Goal: Task Accomplishment & Management: Use online tool/utility

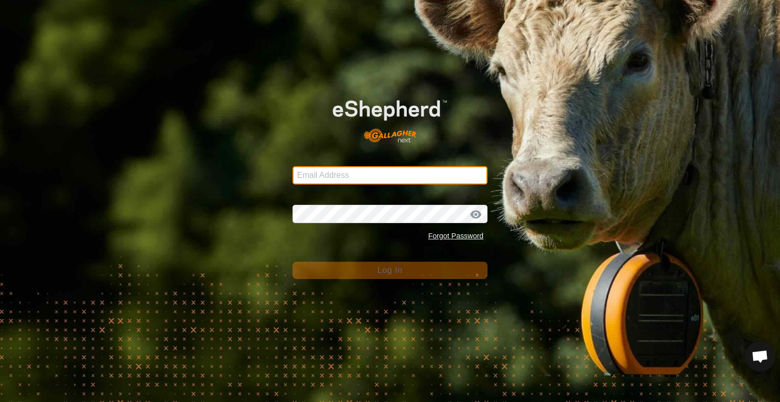
click at [388, 173] on input "Email Address" at bounding box center [389, 175] width 195 height 18
type input "[PERSON_NAME][EMAIL_ADDRESS][DOMAIN_NAME]"
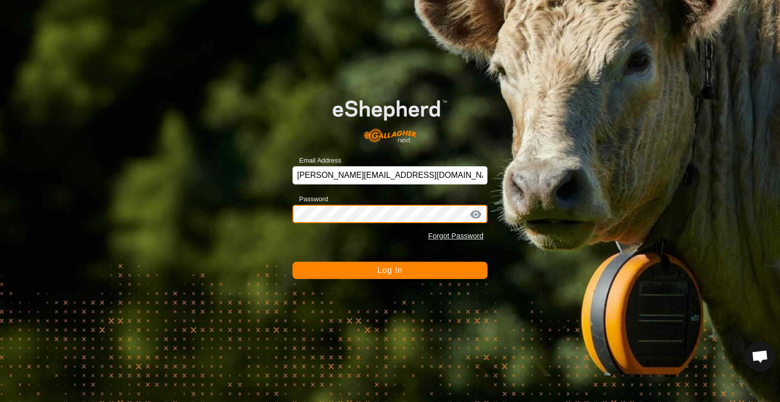
click at [292, 262] on button "Log In" at bounding box center [389, 270] width 195 height 17
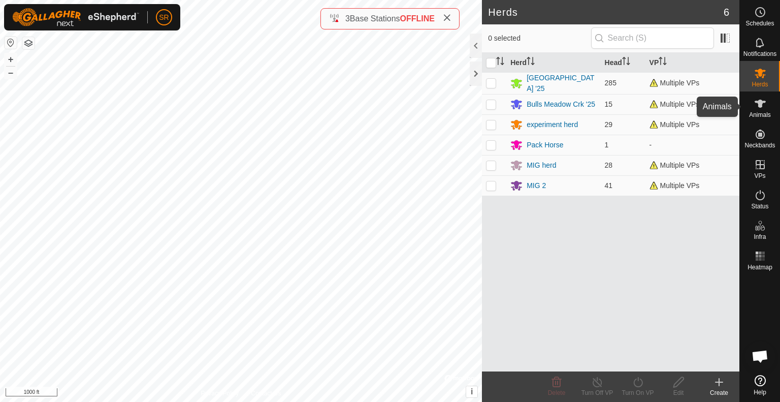
click at [754, 107] on icon at bounding box center [760, 103] width 12 height 12
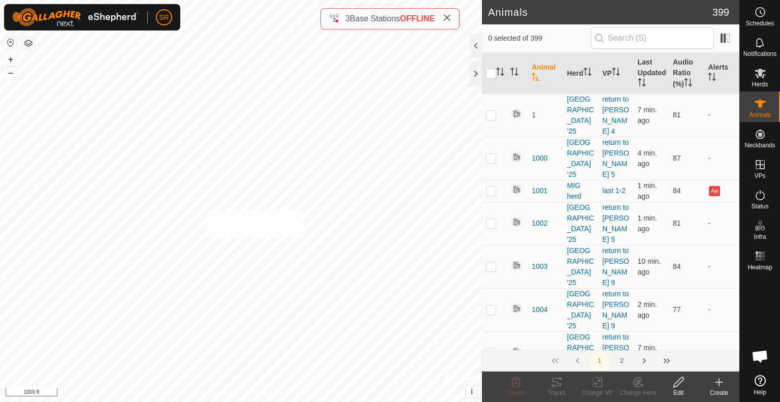
checkbox input "true"
click at [600, 383] on icon at bounding box center [597, 382] width 13 height 12
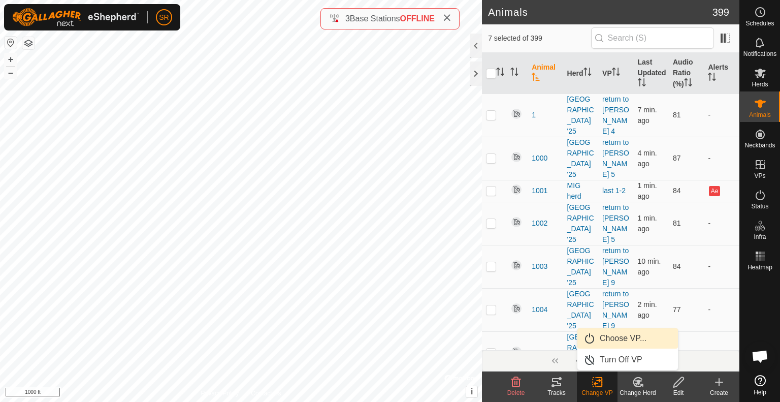
click at [619, 334] on link "Choose VP..." at bounding box center [627, 338] width 101 height 20
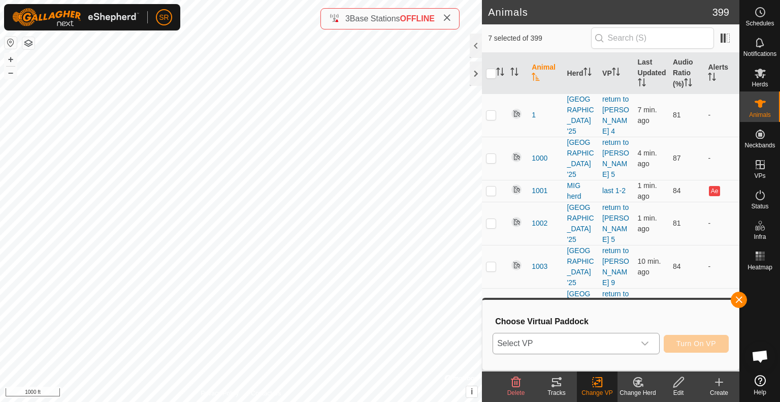
click at [622, 347] on span "Select VP" at bounding box center [564, 343] width 142 height 20
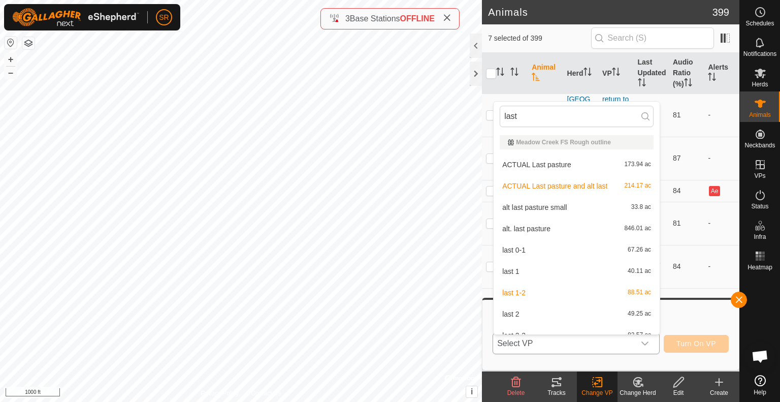
scroll to position [11, 0]
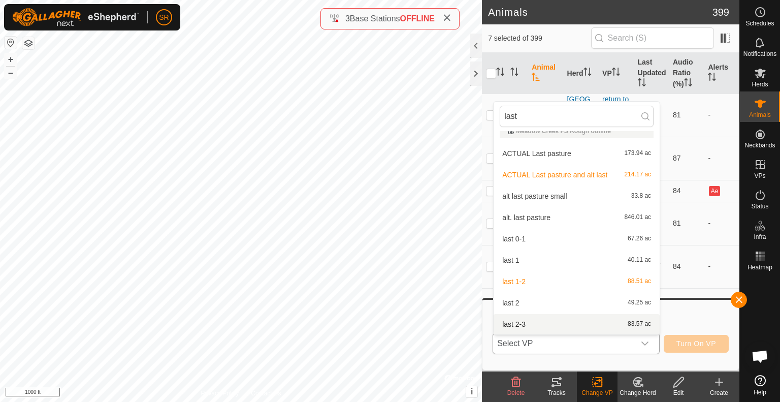
type input "last"
click at [557, 323] on li "last 2-3 83.57 ac" at bounding box center [577, 324] width 166 height 20
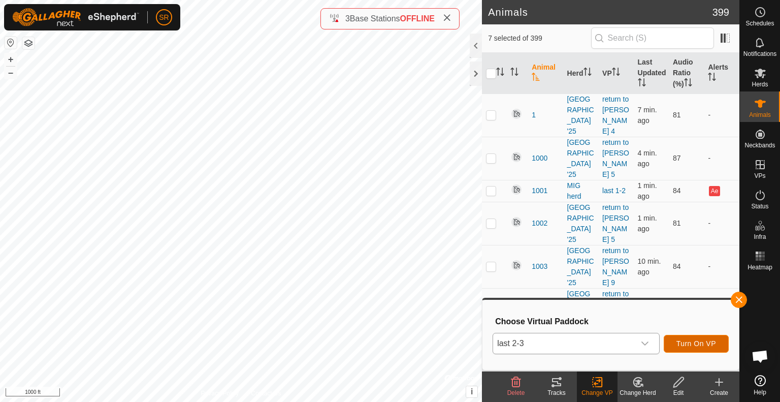
click at [685, 340] on span "Turn On VP" at bounding box center [696, 343] width 40 height 8
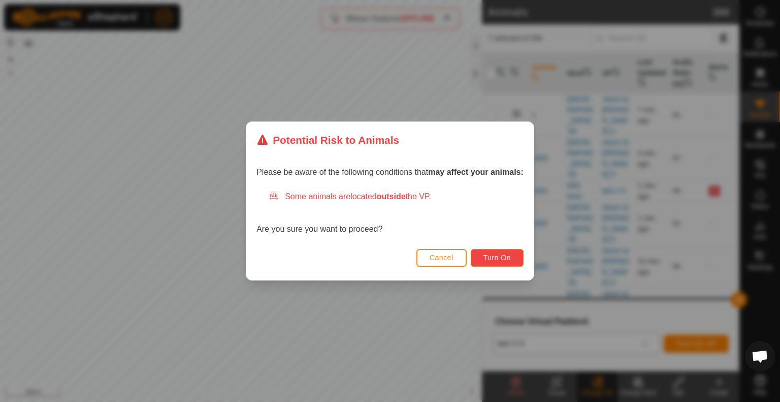
click at [508, 265] on button "Turn On" at bounding box center [497, 258] width 53 height 18
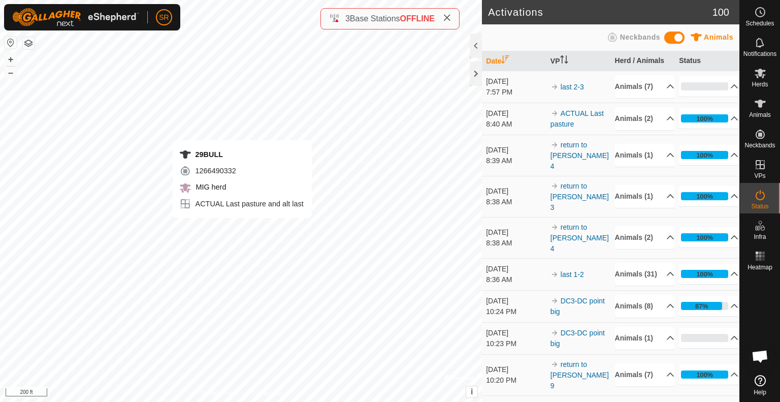
click at [242, 228] on div "29BULL 1266490332 MIG herd ACTUAL Last pasture and alt last + – ⇧ i © Mapbox , …" at bounding box center [241, 201] width 482 height 402
click at [248, 238] on div "6296 1940141362 MIG 2 ACTUAL Last pasture and alt last + – ⇧ i © Mapbox , © Ope…" at bounding box center [241, 201] width 482 height 402
click at [256, 234] on div "6296 1940141362 MIG 2 ACTUAL Last pasture and alt last + – ⇧ i © Mapbox , © Ope…" at bounding box center [241, 201] width 482 height 402
click at [249, 237] on div "6296 1940141362 MIG 2 ACTUAL Last pasture and alt last + – ⇧ i © Mapbox , © Ope…" at bounding box center [241, 201] width 482 height 402
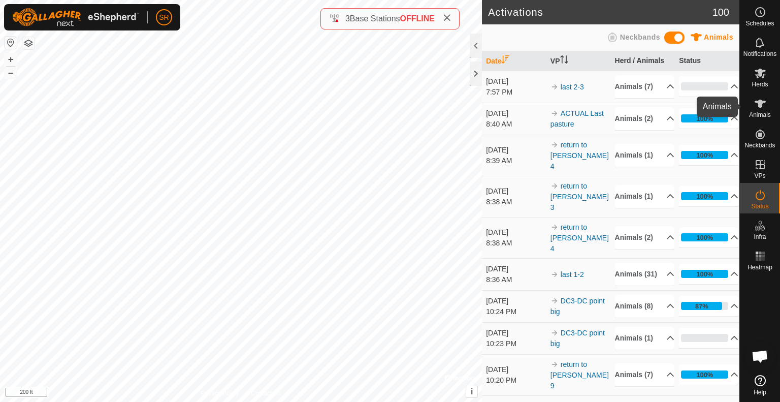
click at [764, 107] on icon at bounding box center [760, 103] width 12 height 12
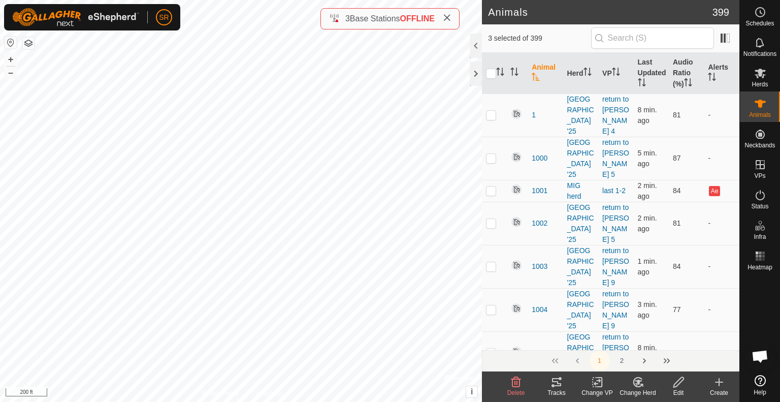
click at [603, 378] on icon at bounding box center [597, 382] width 13 height 12
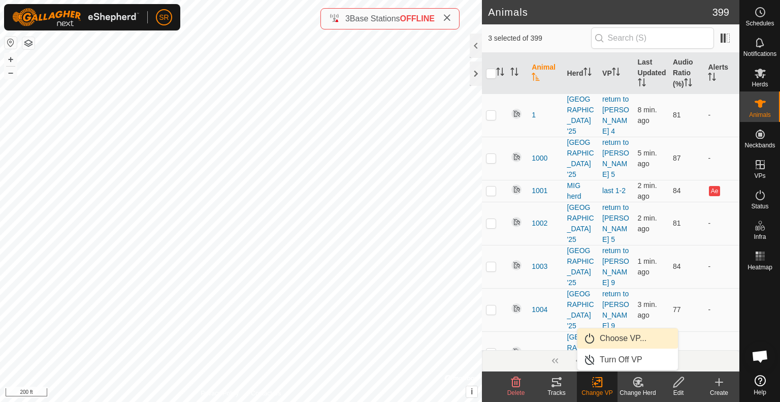
click at [626, 335] on link "Choose VP..." at bounding box center [627, 338] width 101 height 20
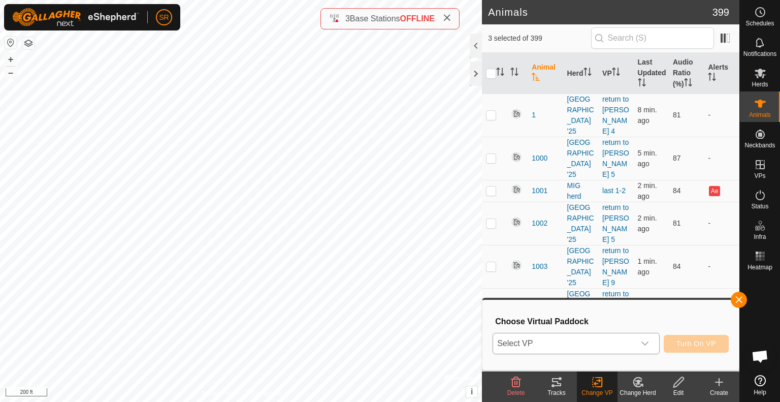
click at [619, 343] on span "Select VP" at bounding box center [564, 343] width 142 height 20
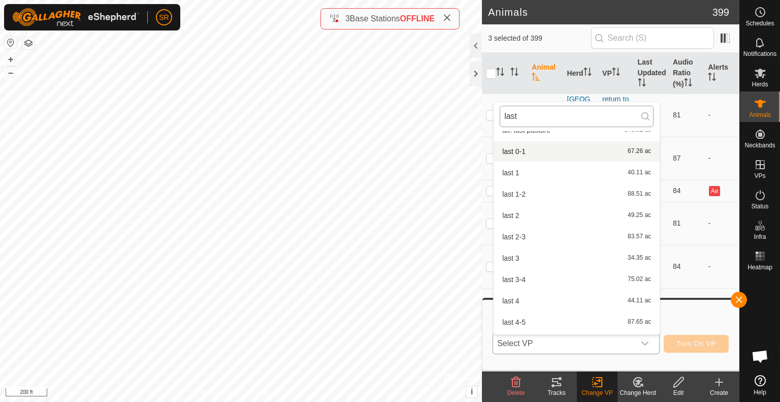
scroll to position [87, 0]
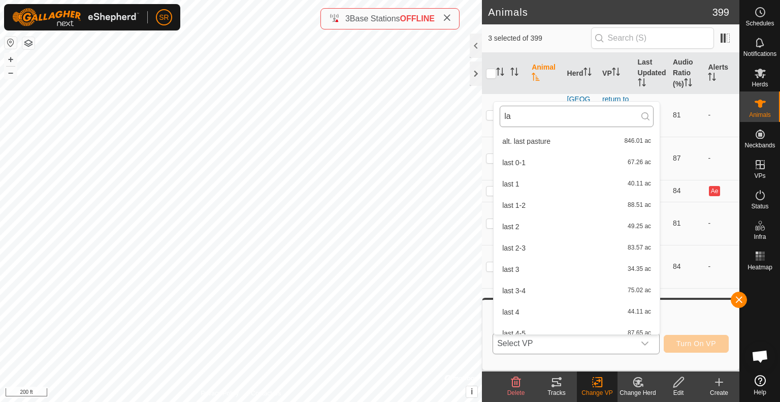
type input "l"
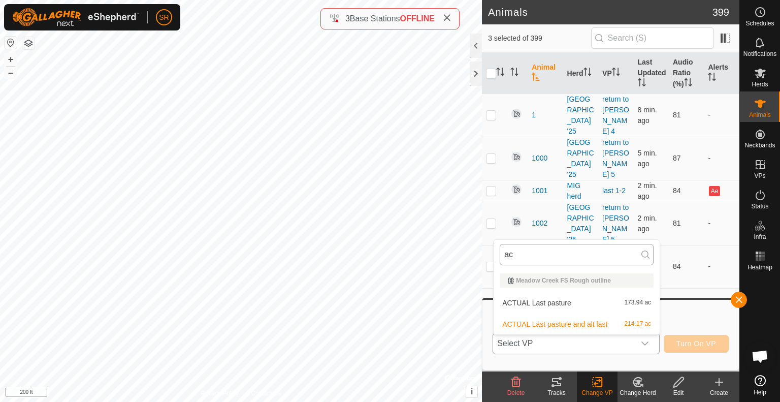
scroll to position [0, 0]
type input "actual las"
click at [563, 318] on li "ACTUAL Last pasture and alt last 214.17 ac" at bounding box center [577, 324] width 166 height 20
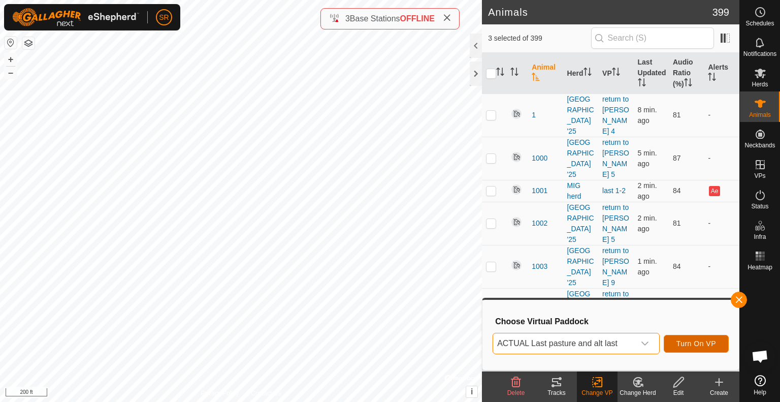
click at [674, 344] on button "Turn On VP" at bounding box center [696, 344] width 65 height 18
